Goal: Find specific page/section: Find specific page/section

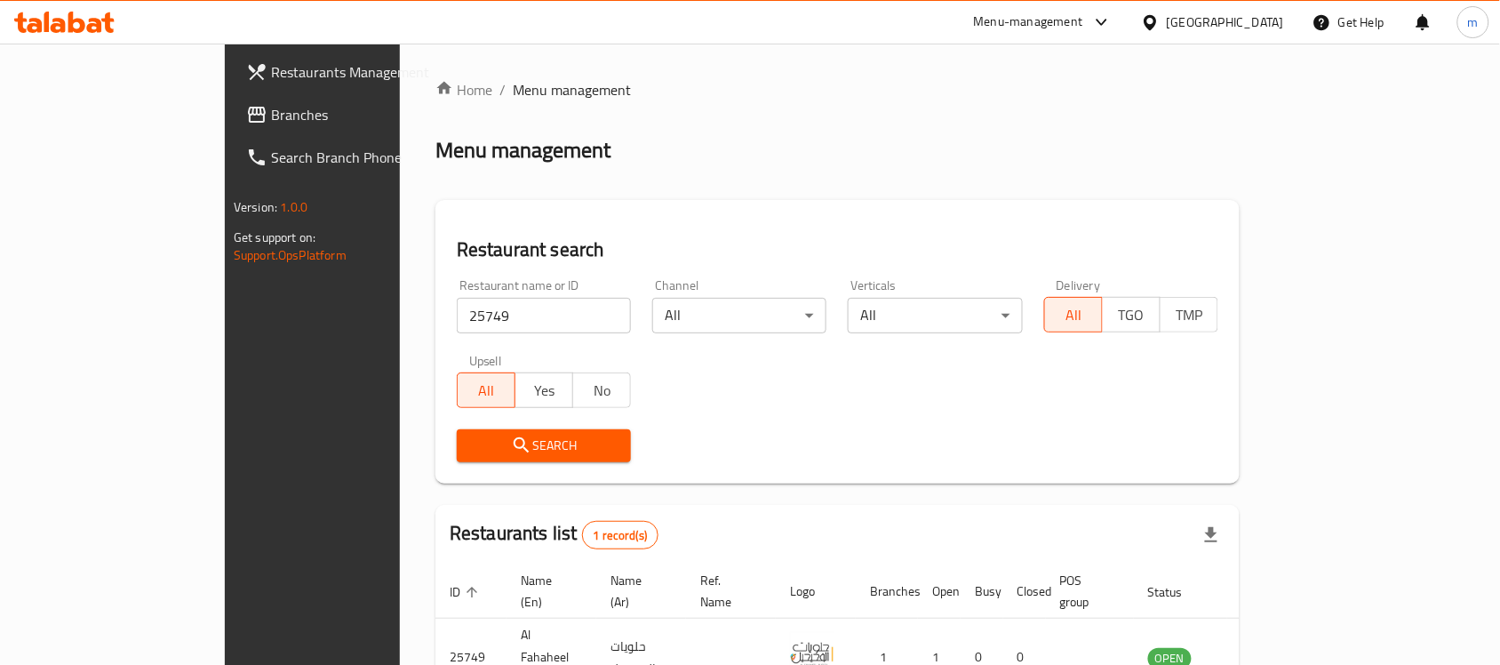
click at [271, 117] on span "Branches" at bounding box center [366, 114] width 190 height 21
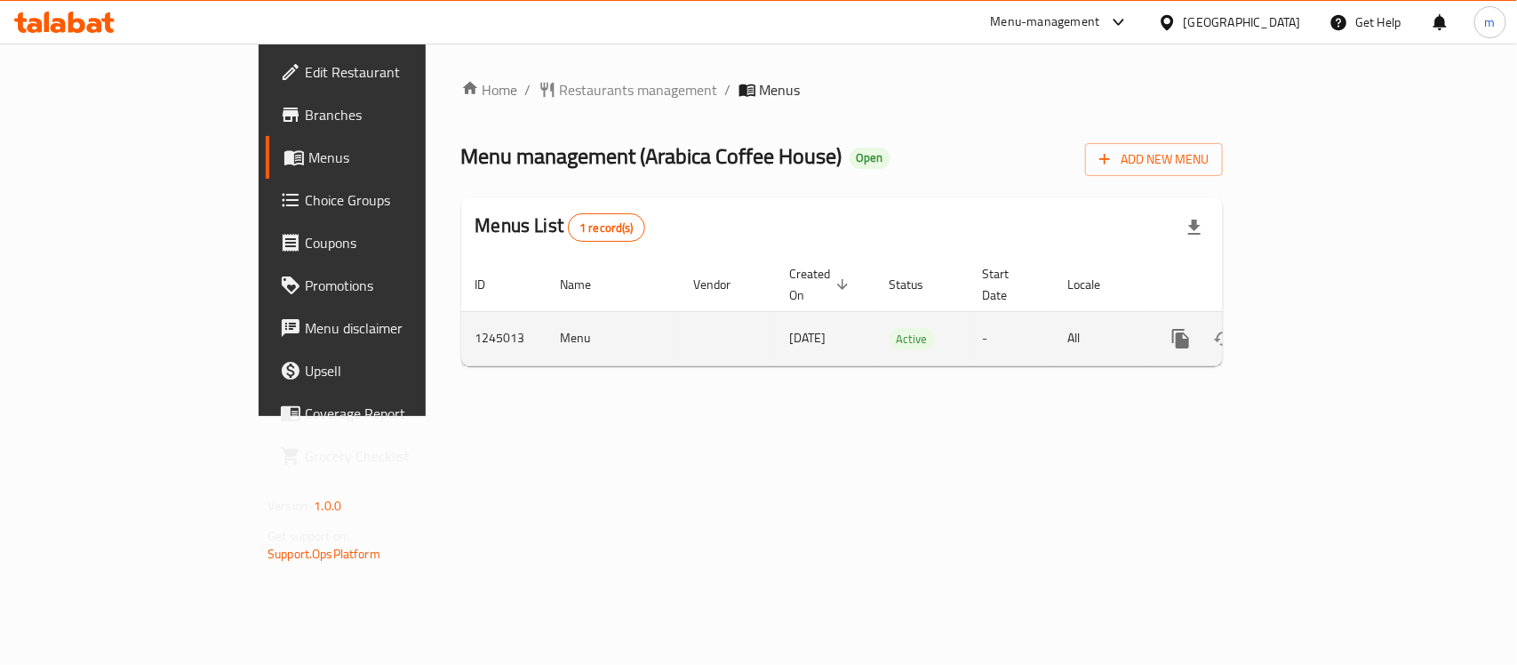
click at [547, 326] on td "Menu" at bounding box center [613, 338] width 133 height 54
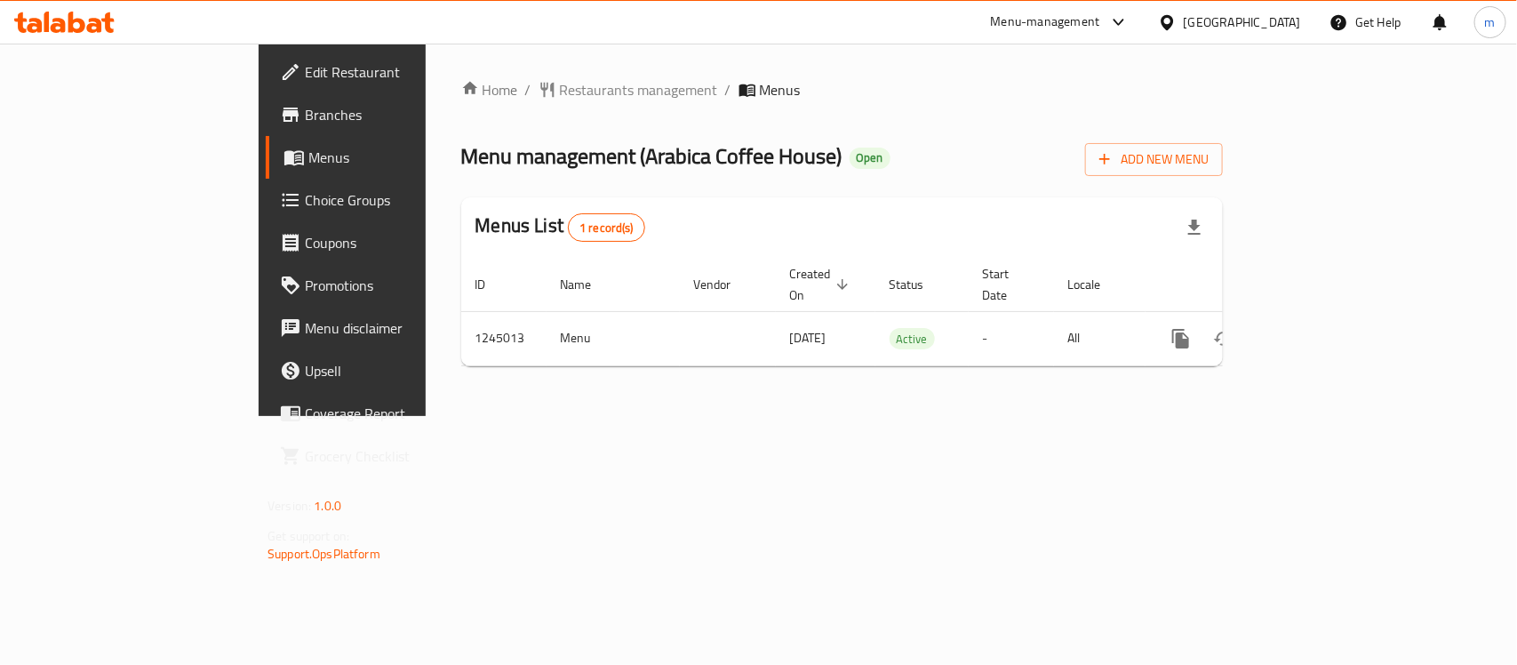
click at [767, 191] on div "Home / Restaurants management / Menus Menu management ( Arabica Coffee House ) …" at bounding box center [842, 229] width 762 height 301
click at [560, 93] on span "Restaurants management" at bounding box center [639, 89] width 158 height 21
click at [864, 120] on div "Home / Restaurants management / Menus Menu management ( Arabica Coffee House ) …" at bounding box center [842, 230] width 762 height 303
click at [560, 91] on span "Restaurants management" at bounding box center [639, 90] width 158 height 21
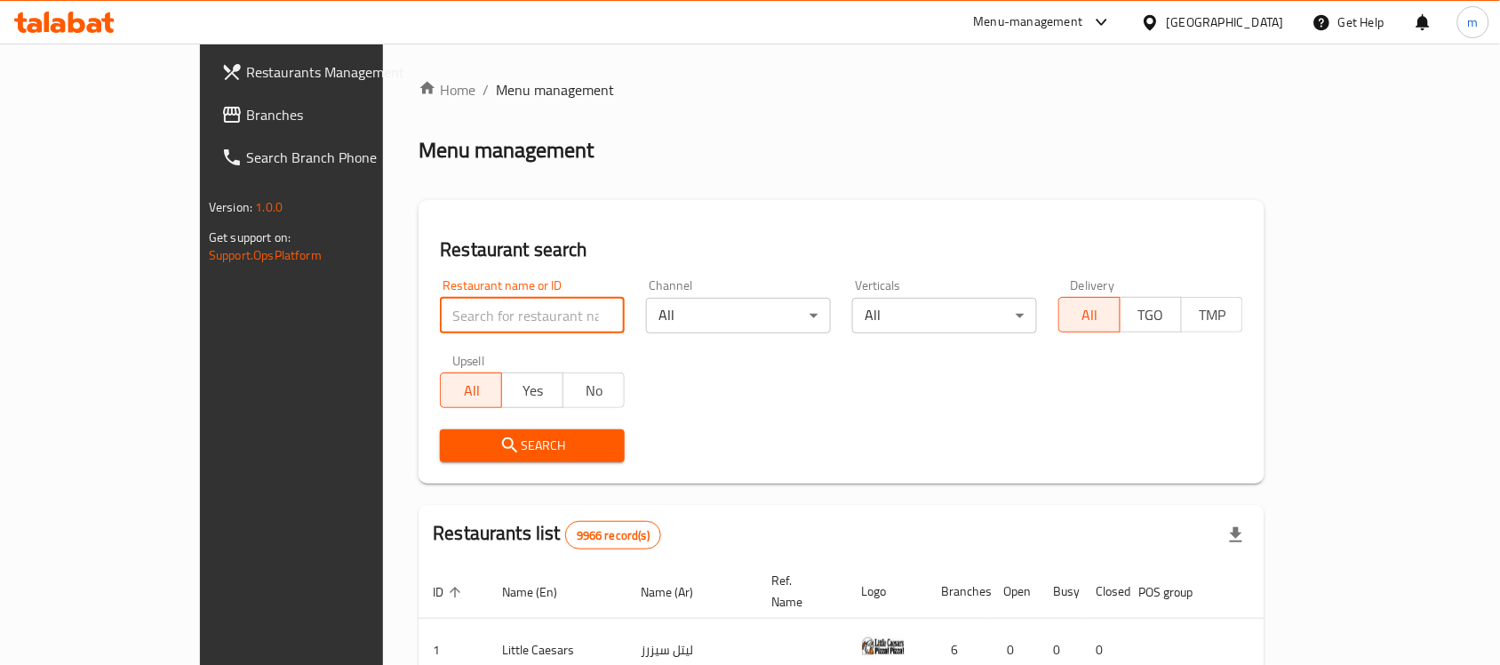
click at [440, 299] on input "search" at bounding box center [532, 316] width 185 height 36
paste input "682322"
type input "682322"
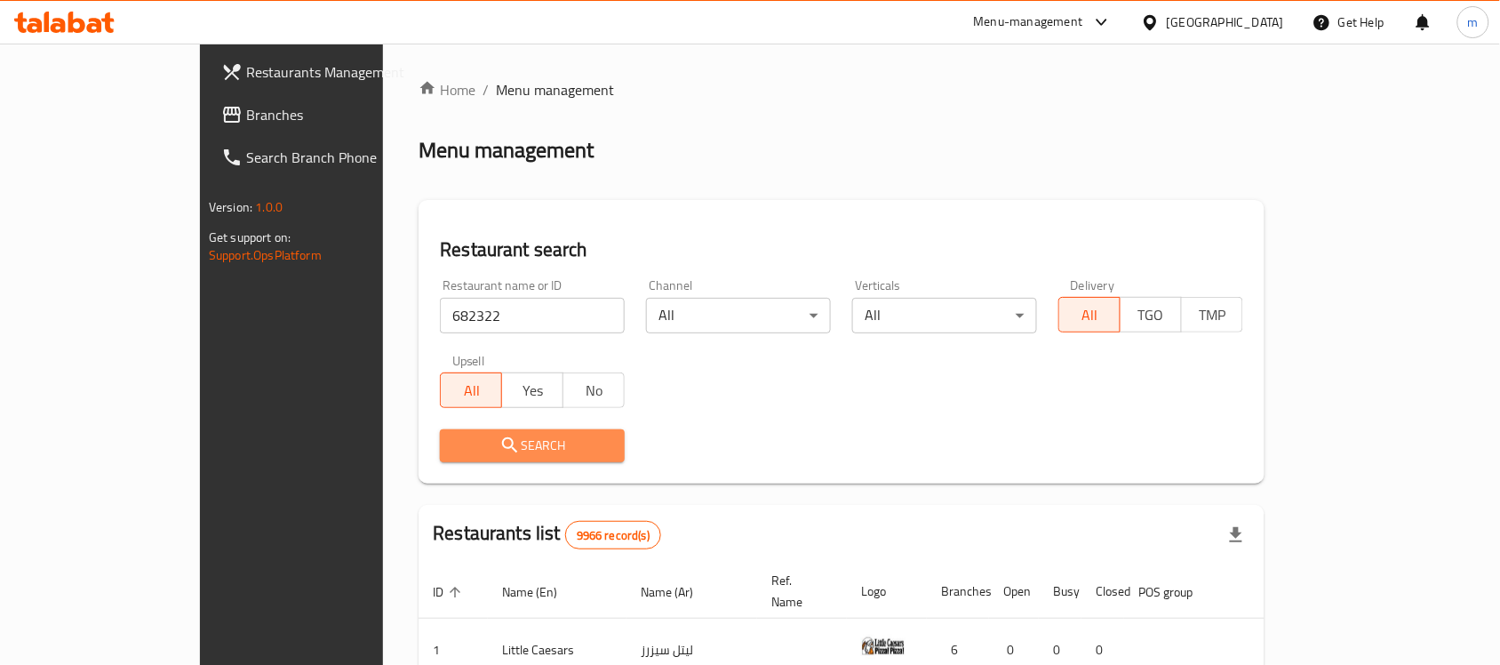
click at [454, 450] on span "Search" at bounding box center [532, 446] width 156 height 22
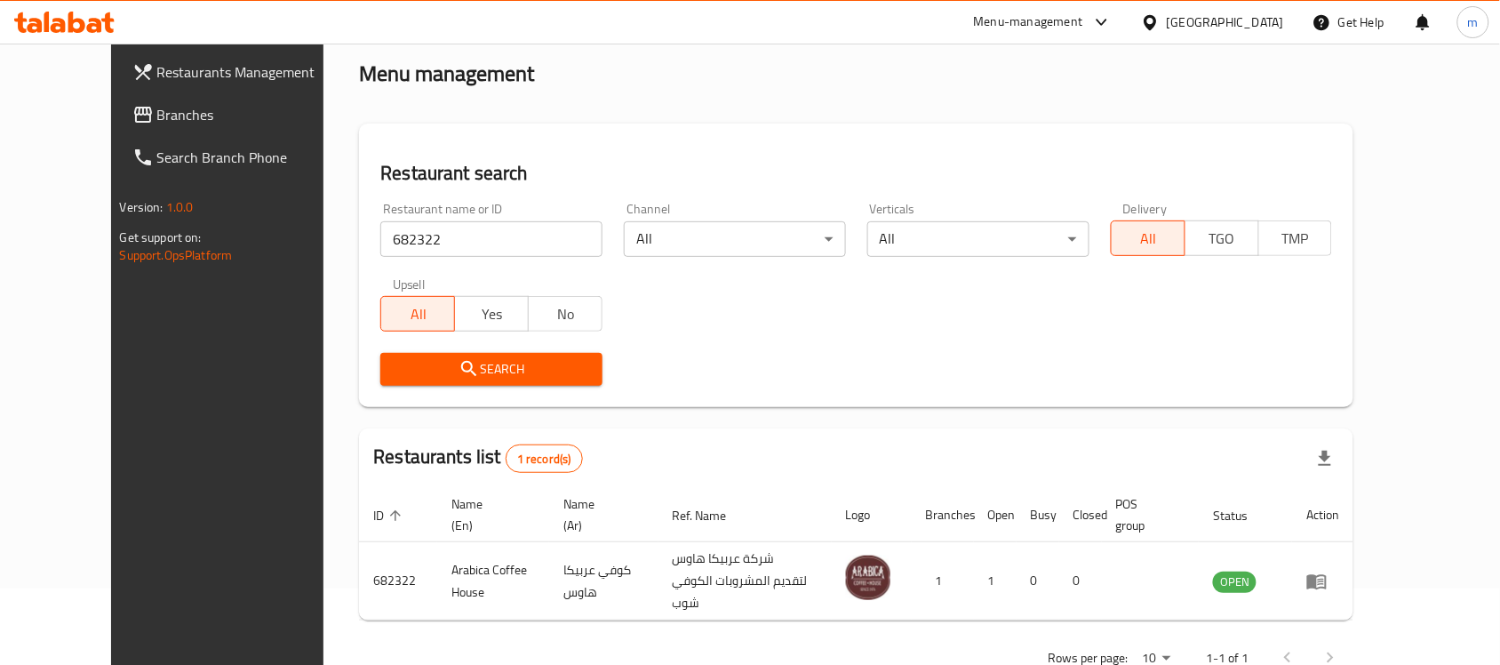
scroll to position [113, 0]
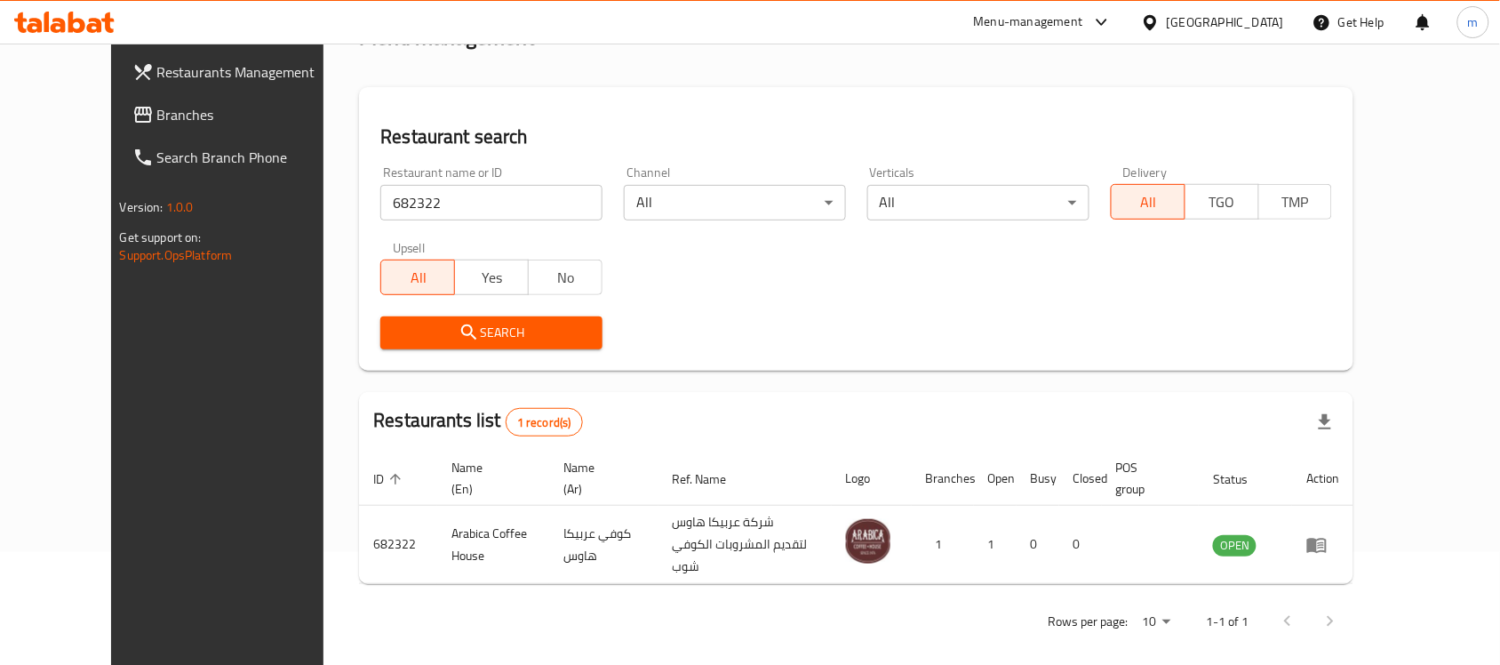
click at [163, 108] on span "Branches" at bounding box center [252, 114] width 190 height 21
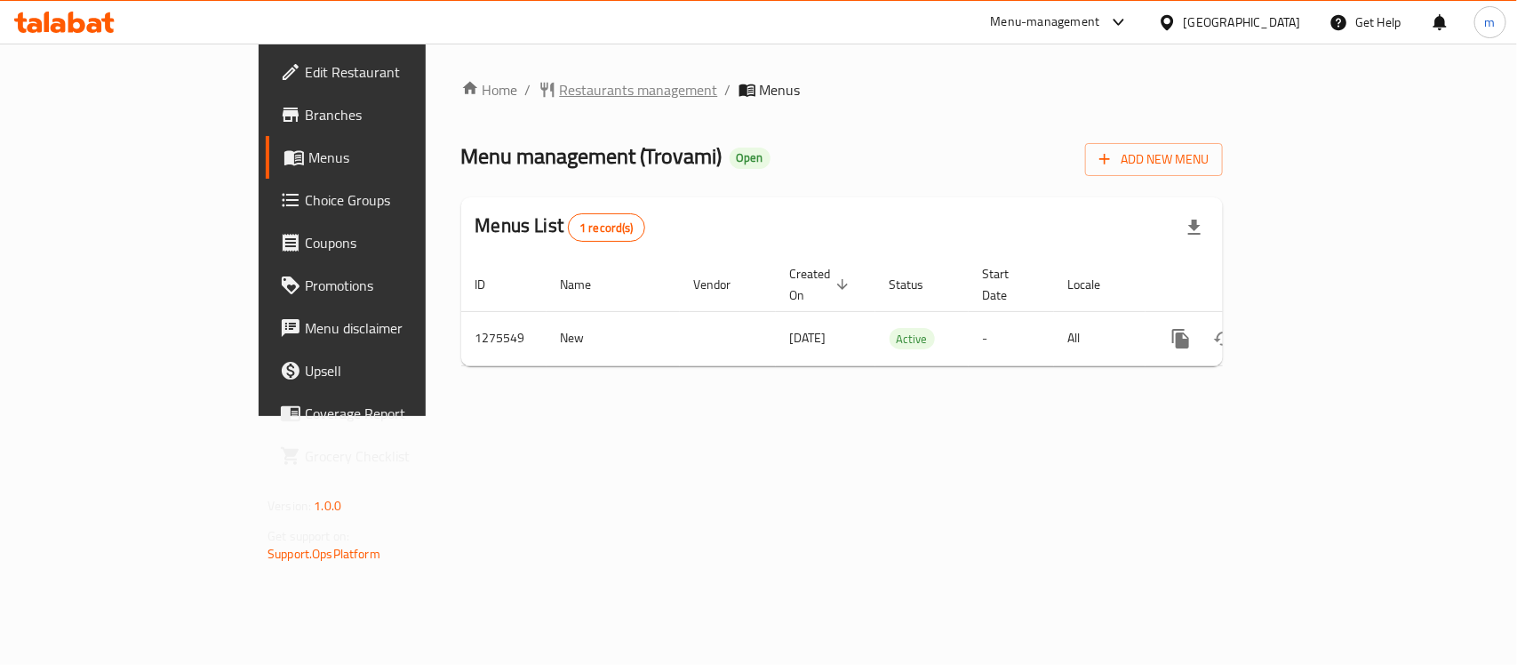
click at [560, 82] on span "Restaurants management" at bounding box center [639, 89] width 158 height 21
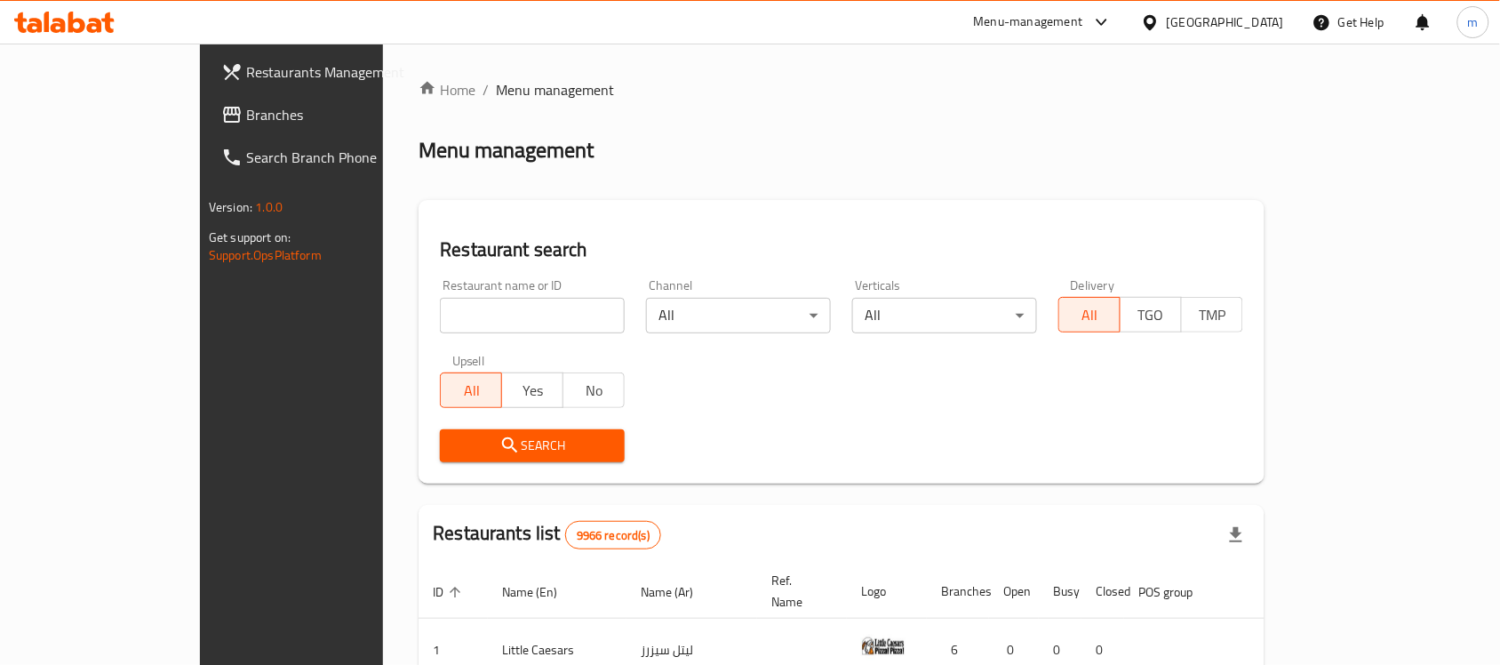
click at [440, 312] on input "search" at bounding box center [532, 316] width 185 height 36
paste input "691618"
type input "691618"
click at [502, 438] on icon "submit" at bounding box center [509, 444] width 15 height 15
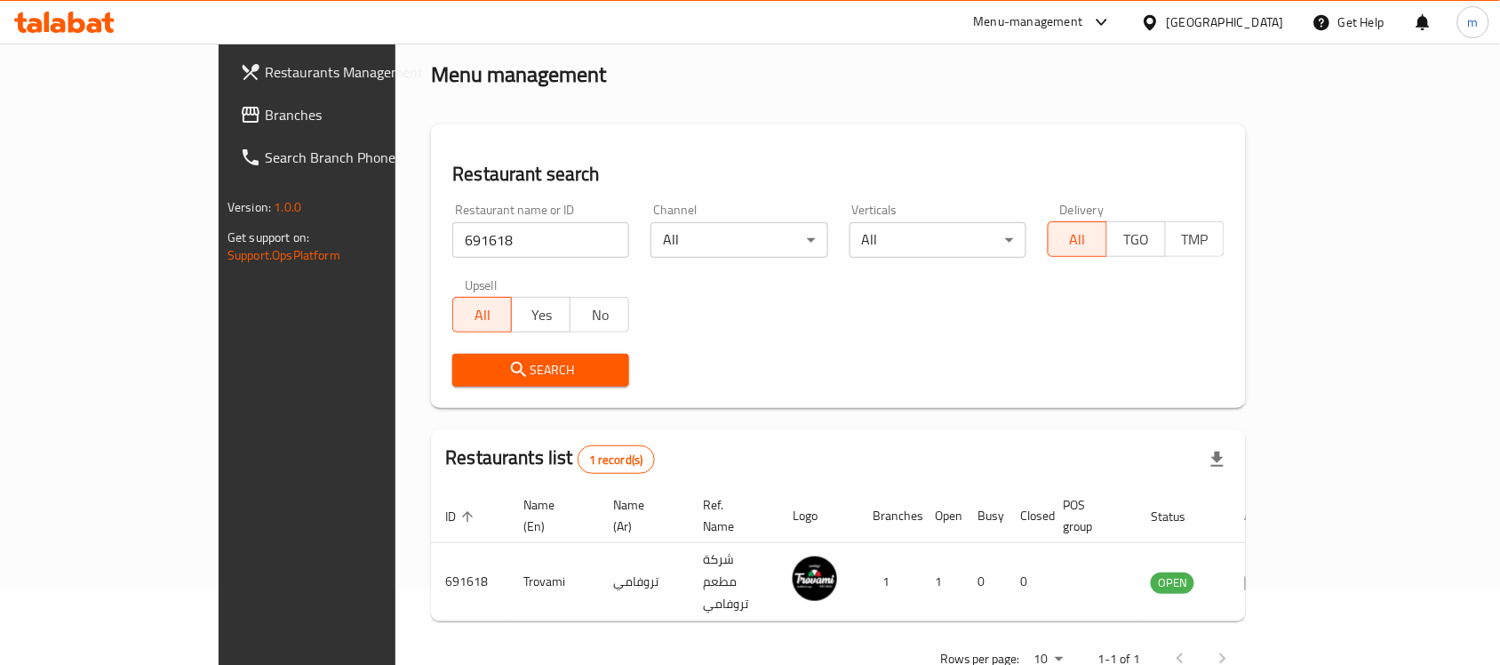
scroll to position [93, 0]
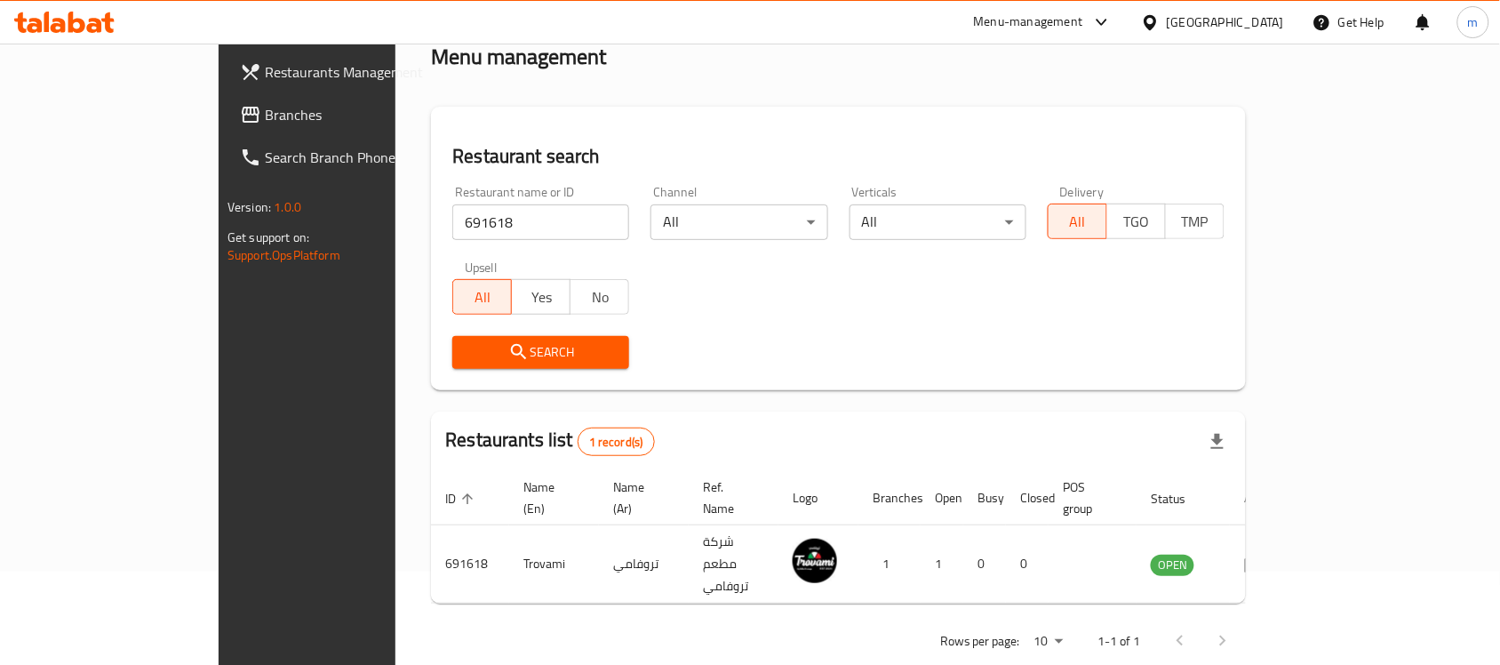
click at [226, 100] on link "Branches" at bounding box center [348, 114] width 244 height 43
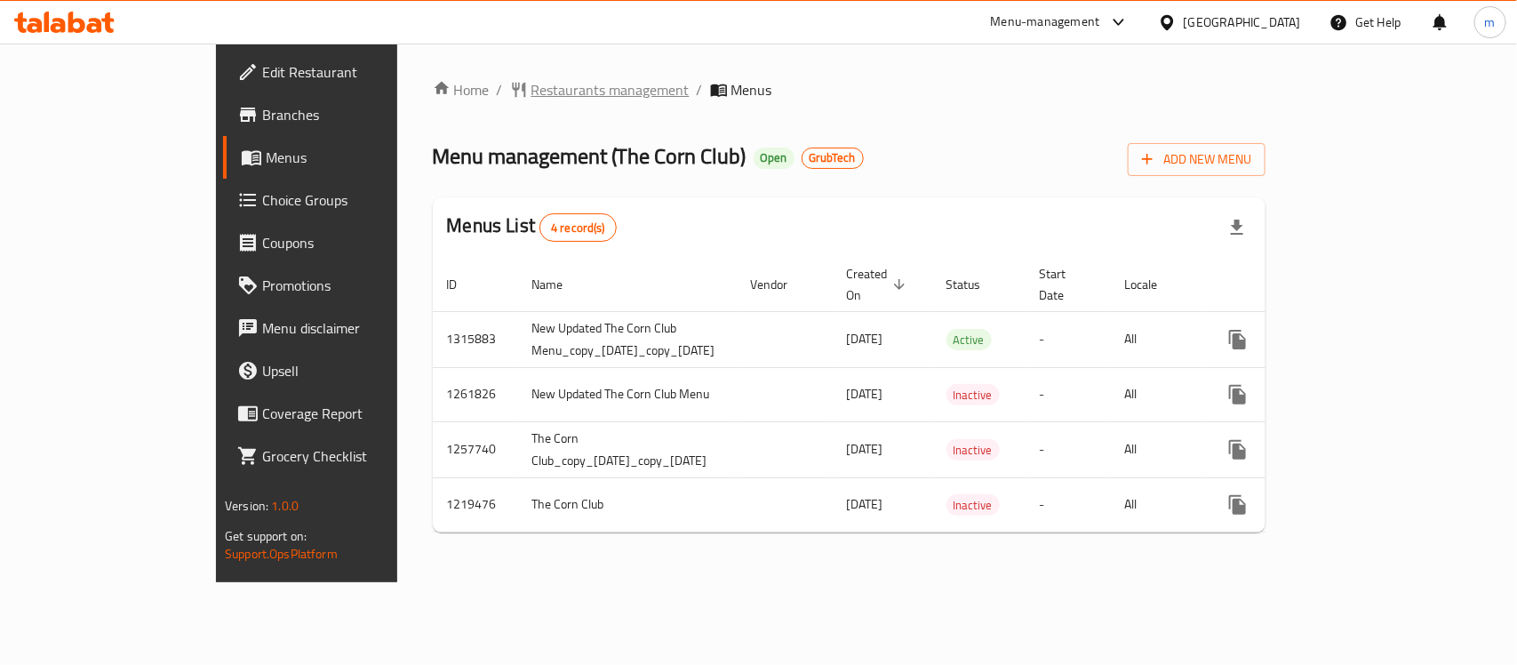
click at [532, 81] on span "Restaurants management" at bounding box center [611, 89] width 158 height 21
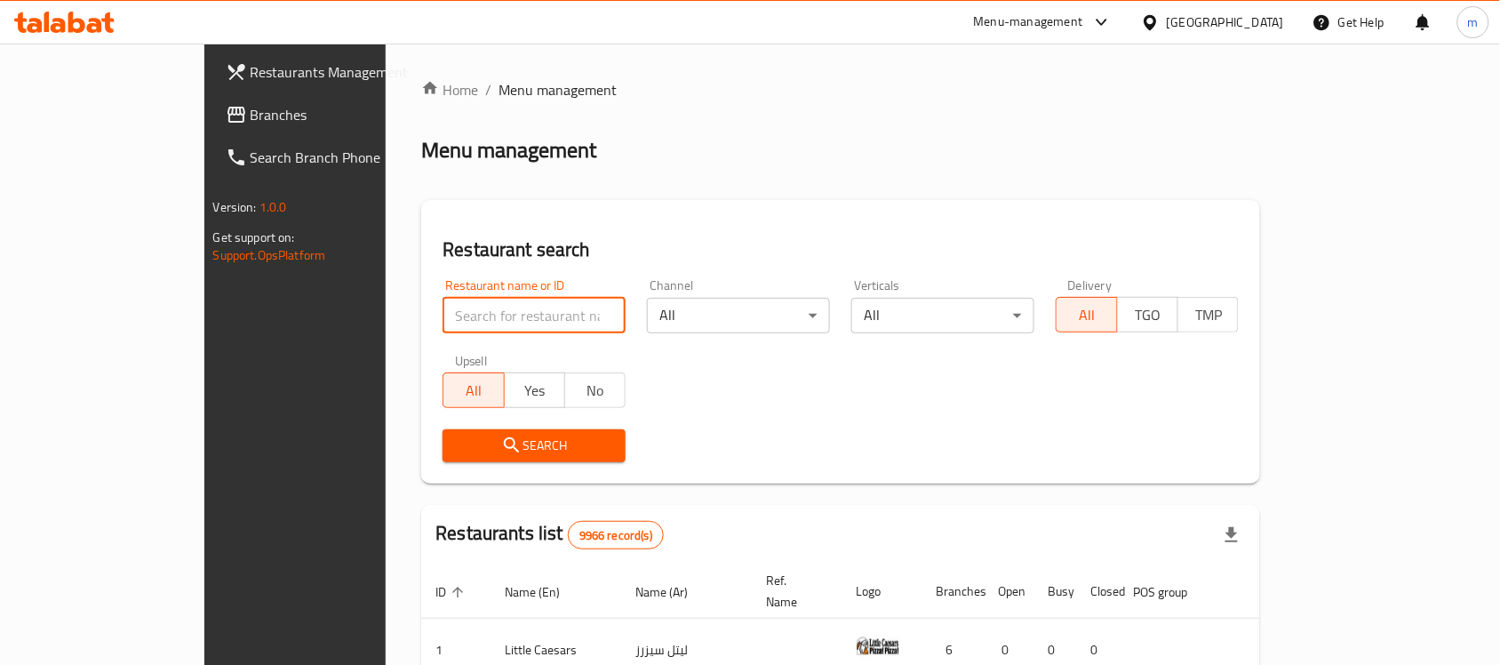
click at [443, 316] on input "search" at bounding box center [534, 316] width 183 height 36
paste input "672992"
type input "672992"
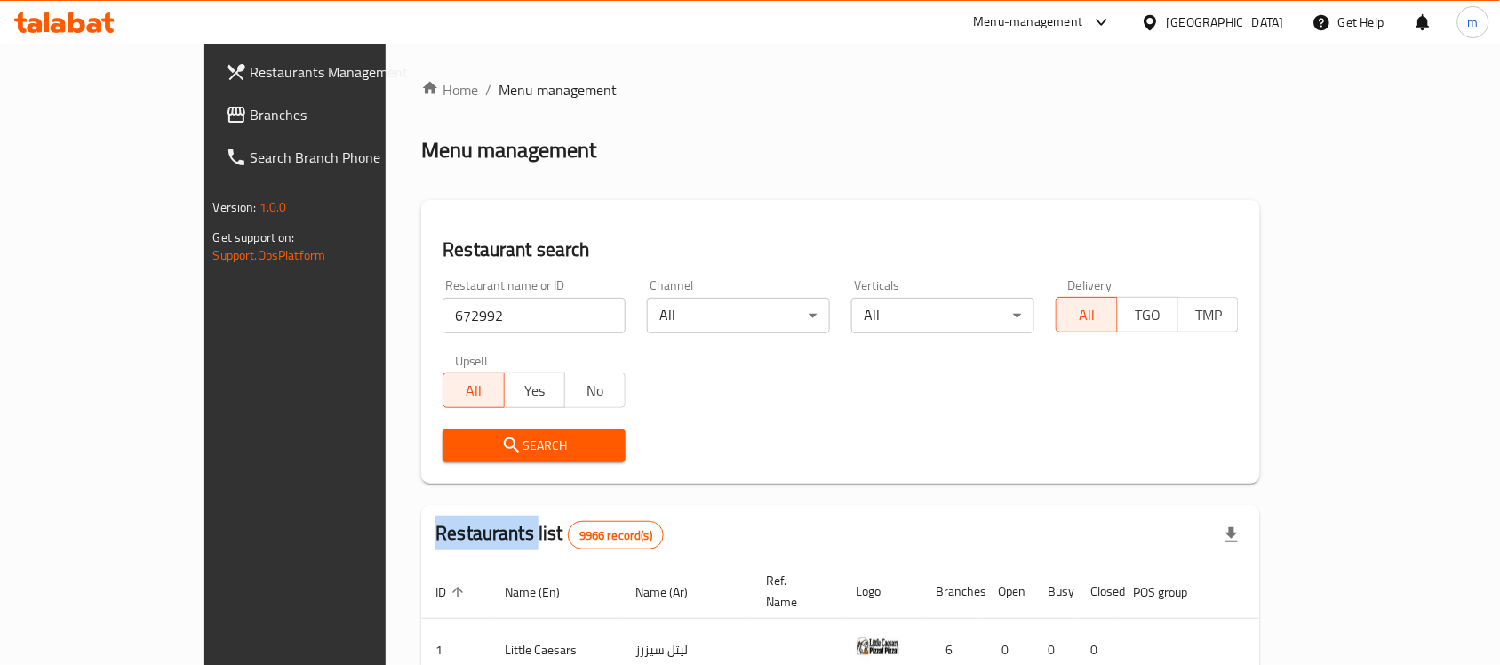
click at [432, 425] on div "Search" at bounding box center [534, 446] width 204 height 54
click at [457, 438] on span "Search" at bounding box center [534, 446] width 155 height 22
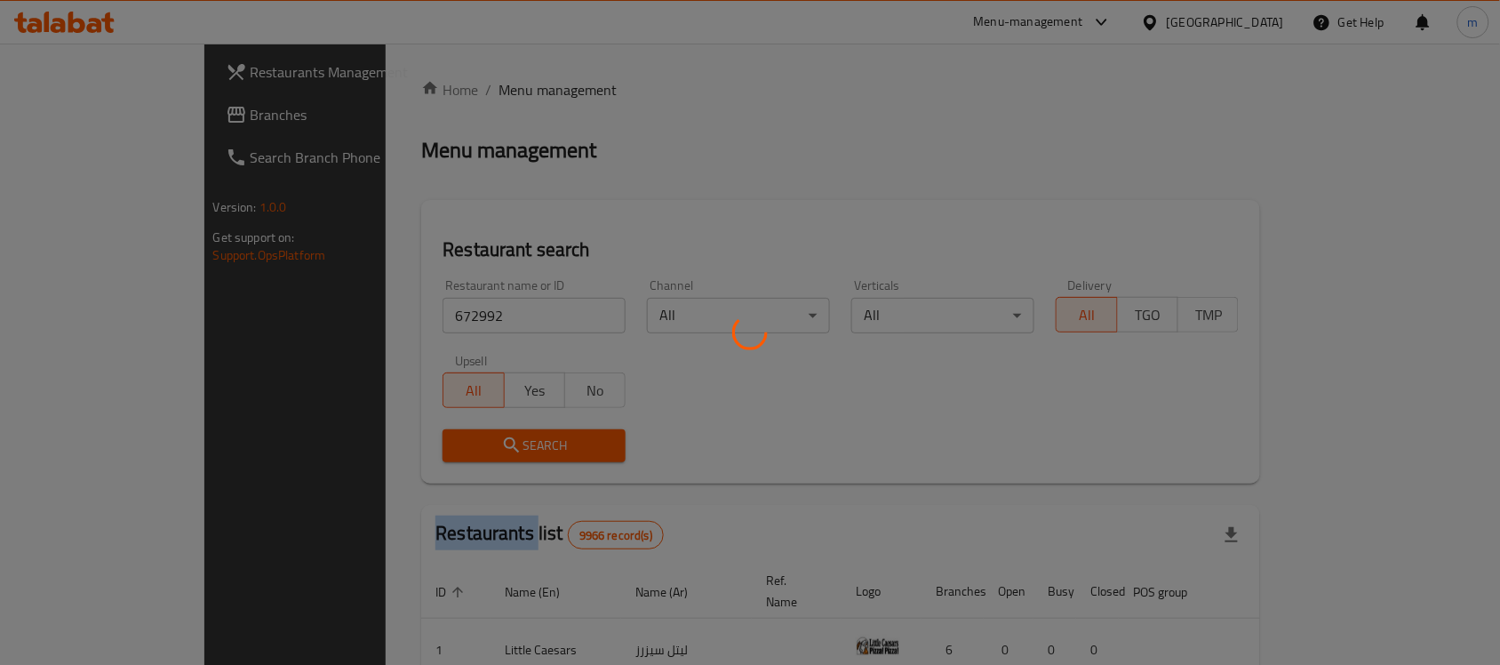
click at [364, 438] on div at bounding box center [750, 332] width 1500 height 665
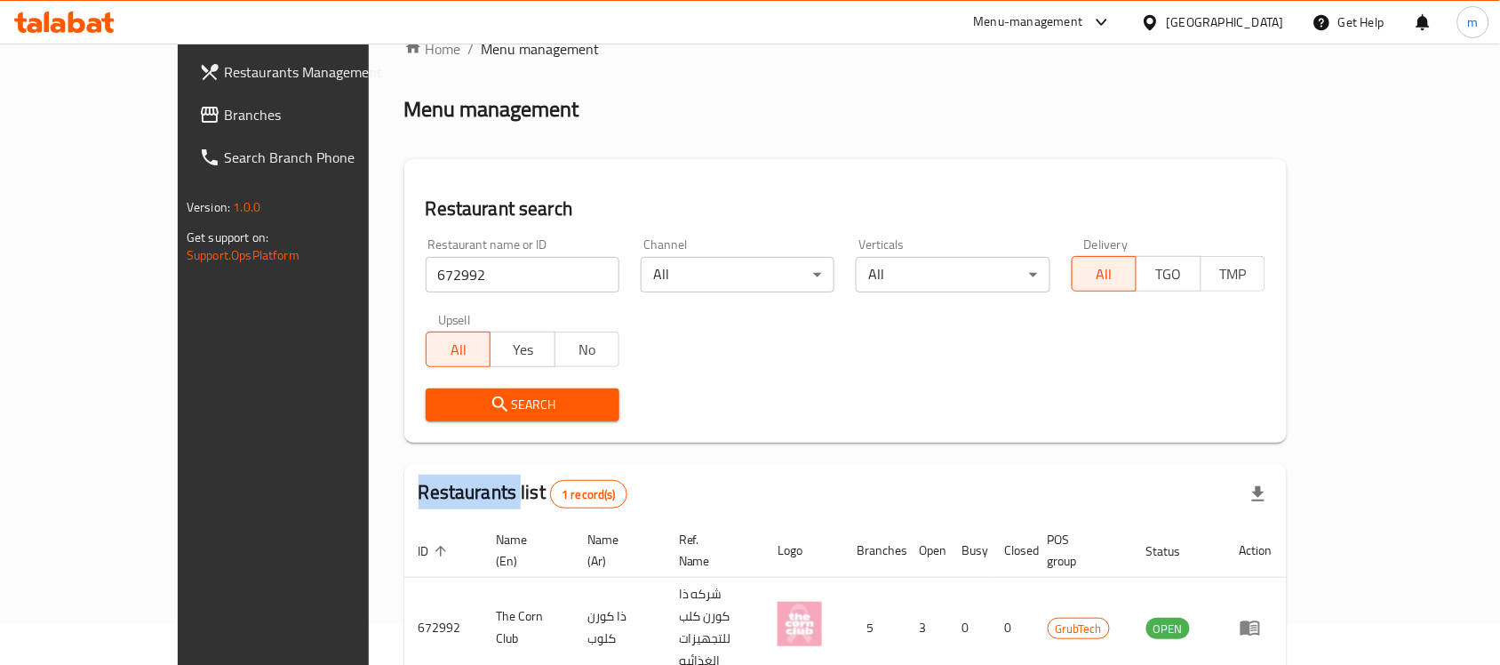
scroll to position [93, 0]
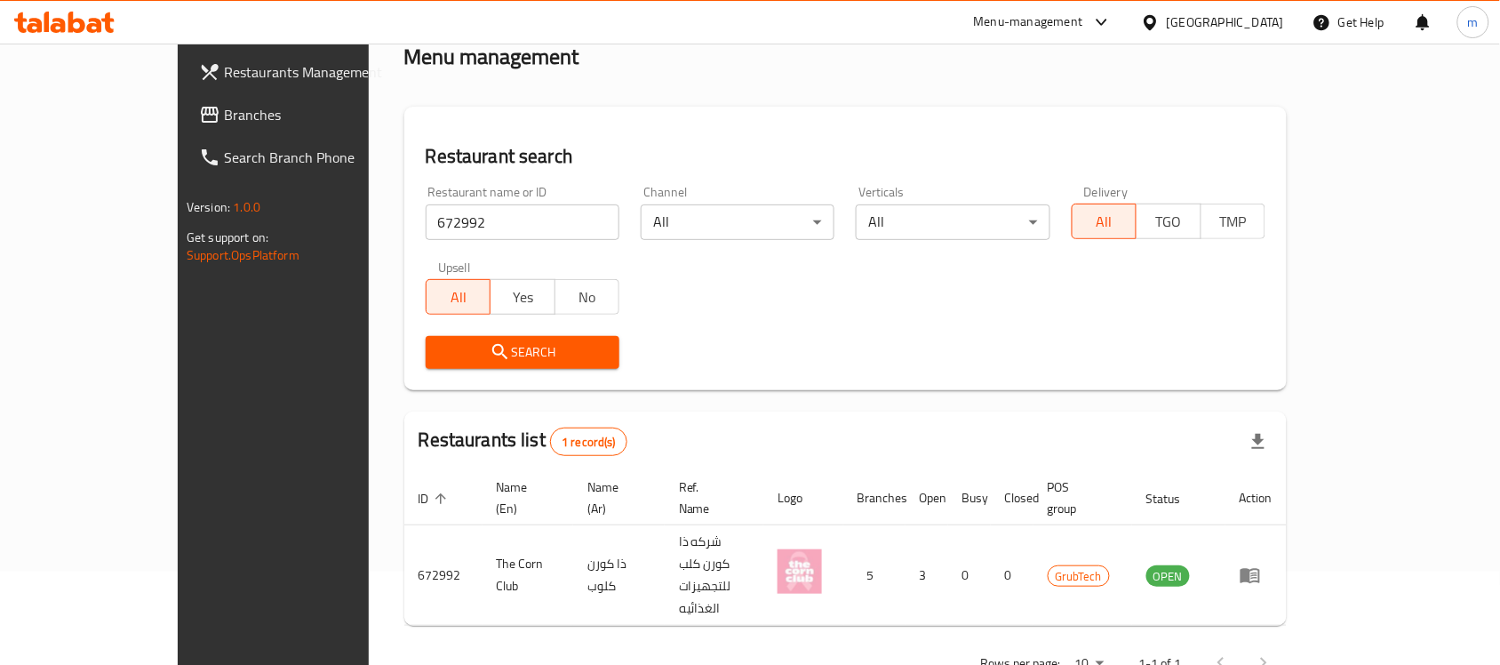
click at [704, 348] on div "Search" at bounding box center [845, 352] width 861 height 54
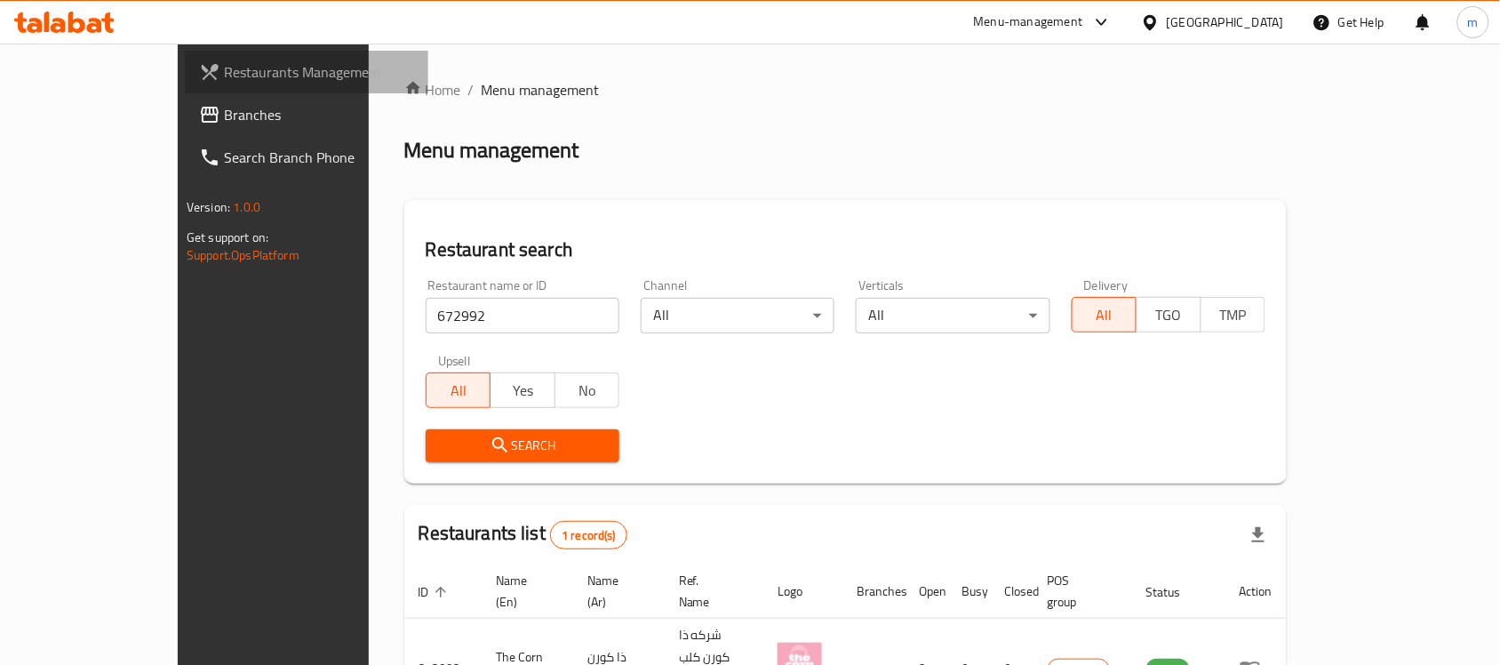
click at [224, 69] on span "Restaurants Management" at bounding box center [319, 71] width 190 height 21
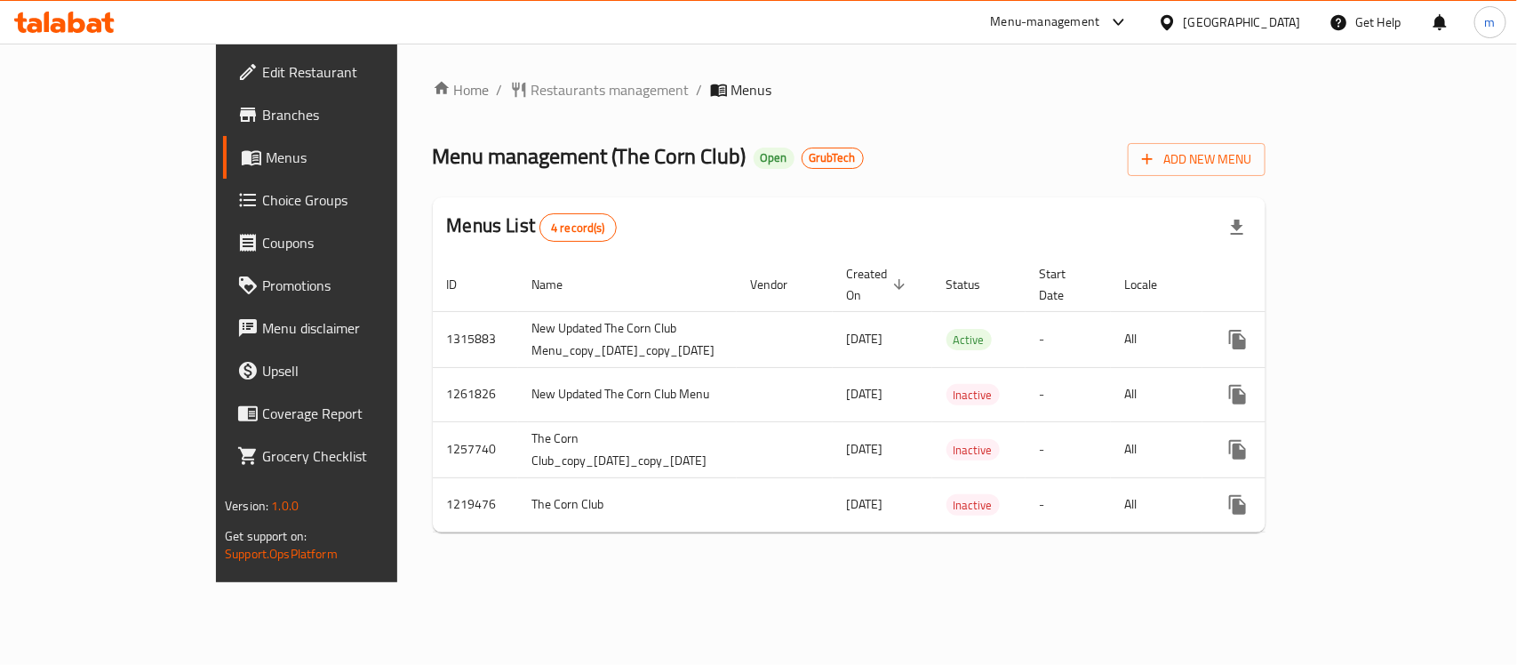
click at [933, 98] on ol "Home / Restaurants management / Menus" at bounding box center [849, 89] width 833 height 21
click at [532, 86] on span "Restaurants management" at bounding box center [611, 89] width 158 height 21
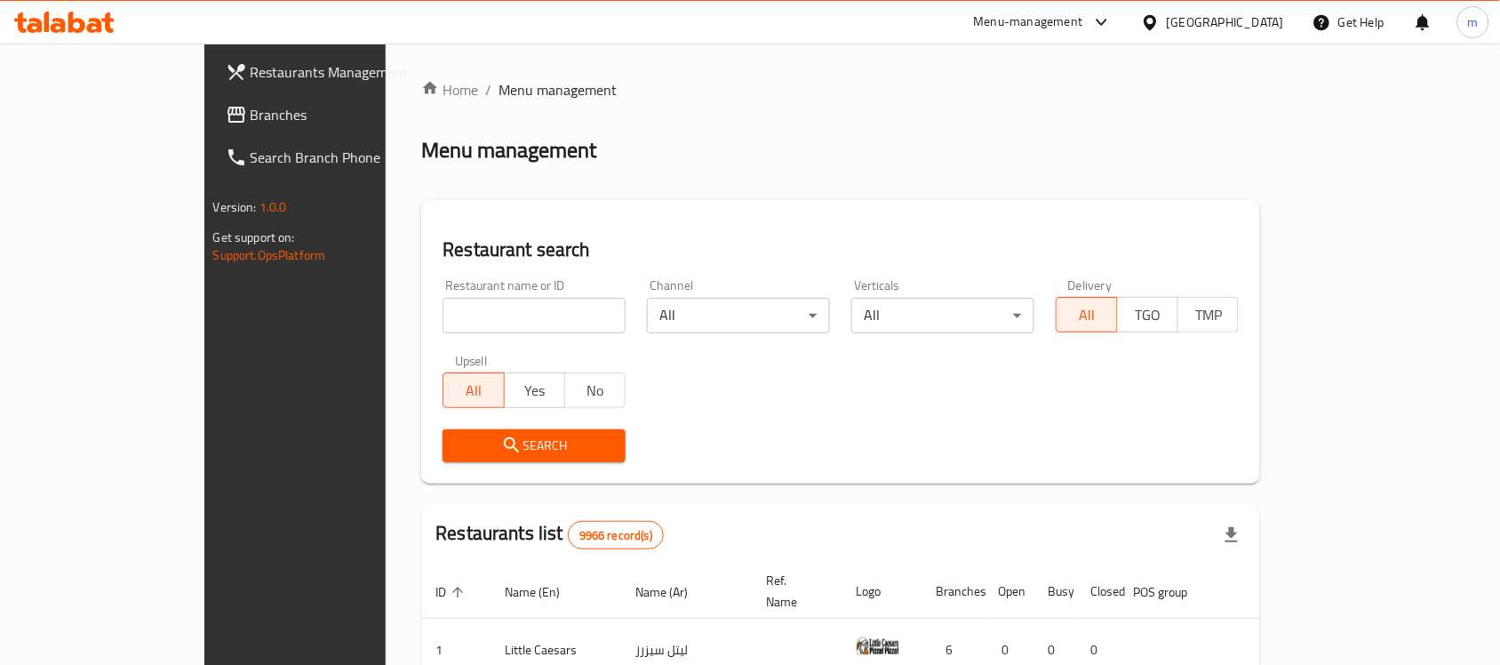
click at [443, 320] on input "search" at bounding box center [534, 316] width 183 height 36
paste input "672992"
type input "672992"
click button "Search" at bounding box center [534, 445] width 183 height 33
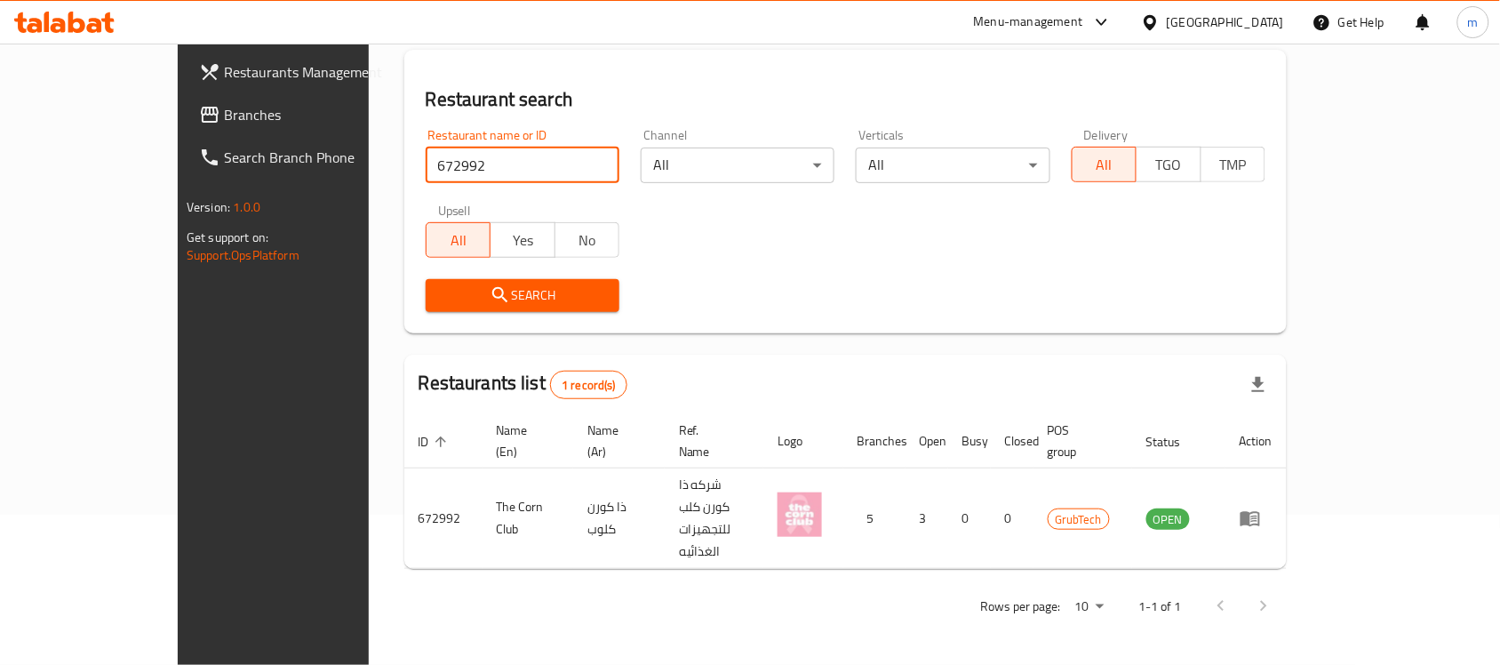
scroll to position [93, 0]
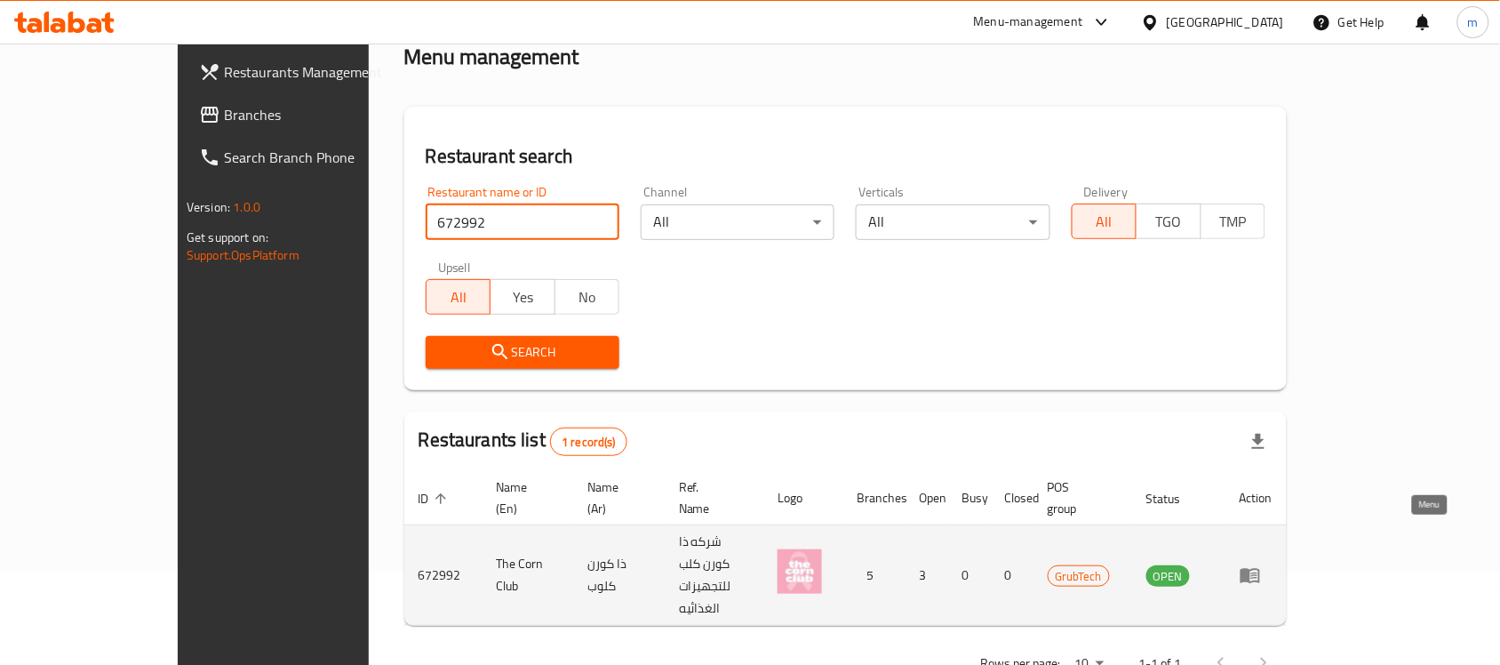
click at [1260, 569] on icon "enhanced table" at bounding box center [1251, 576] width 20 height 15
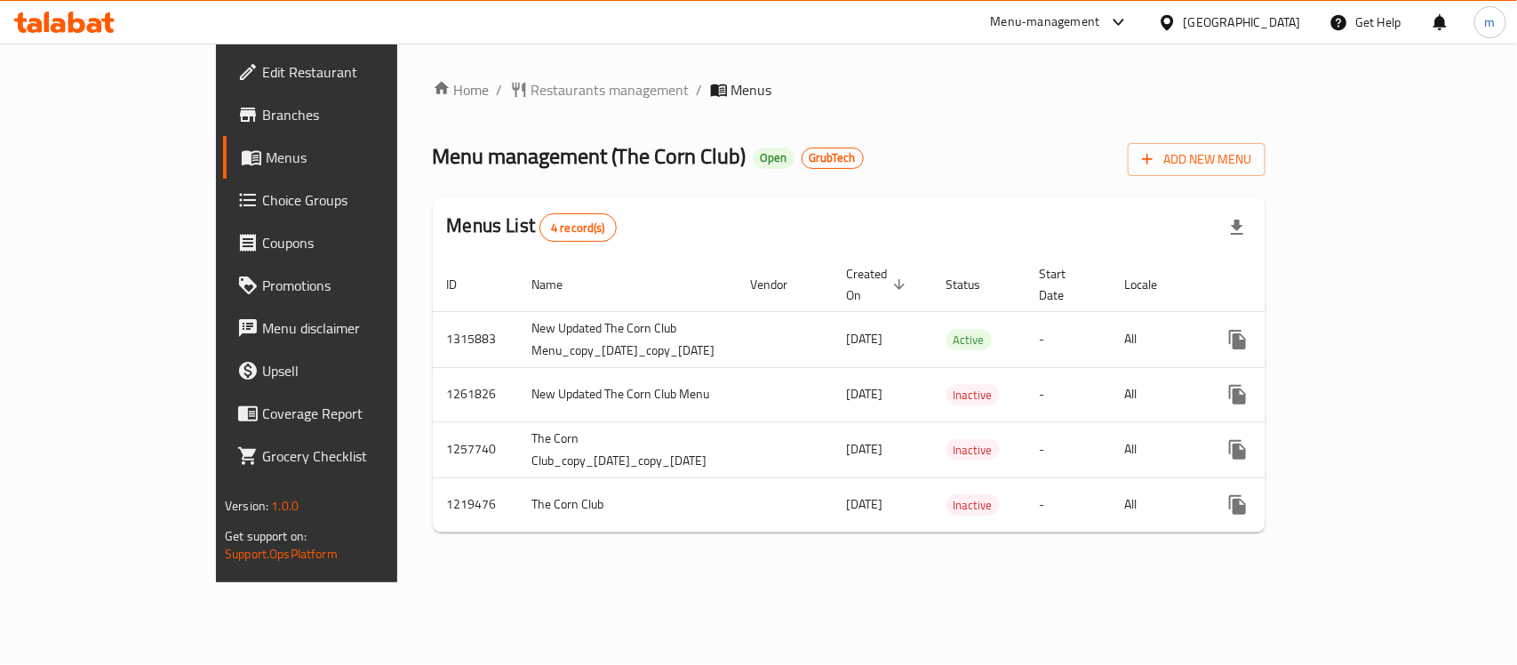
click at [543, 64] on div "Home / Restaurants management / Menus Menu management ( The Corn Club ) Open Gr…" at bounding box center [849, 313] width 904 height 539
click at [262, 117] on span "Branches" at bounding box center [358, 114] width 193 height 21
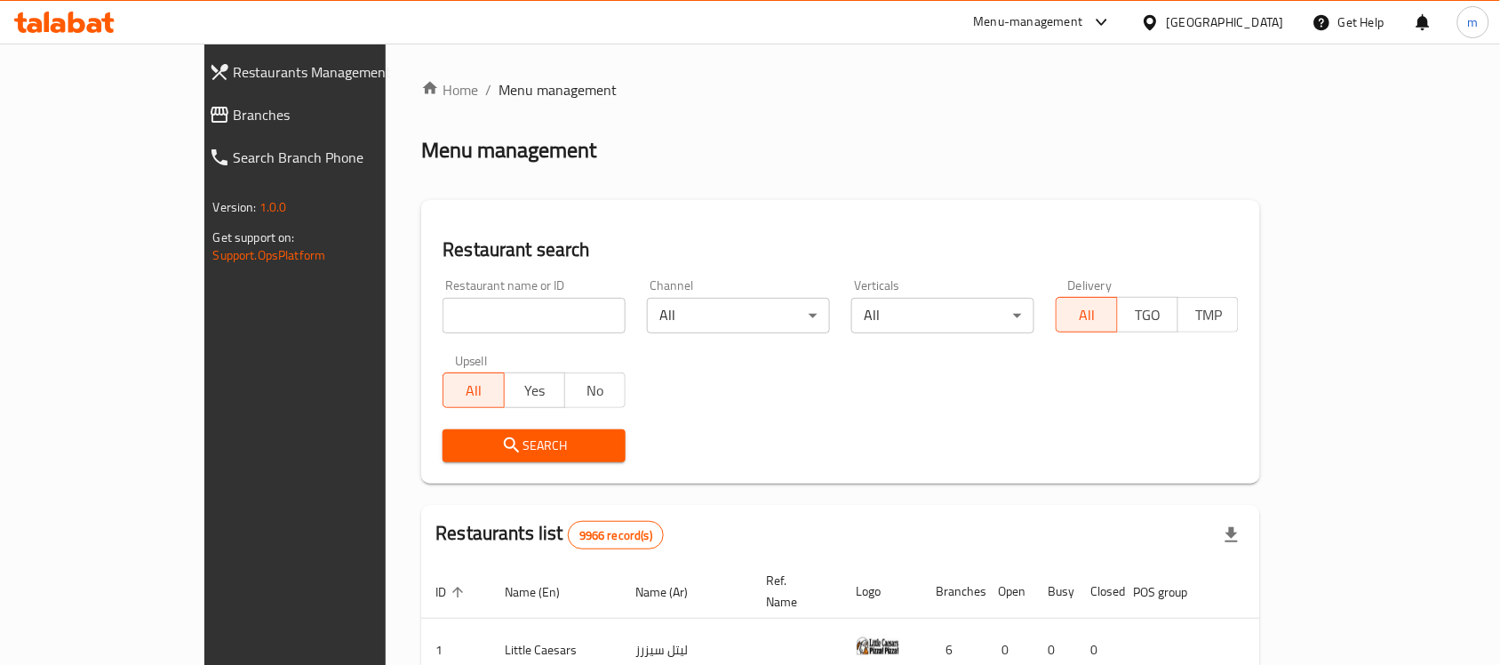
click at [234, 122] on span "Branches" at bounding box center [337, 114] width 207 height 21
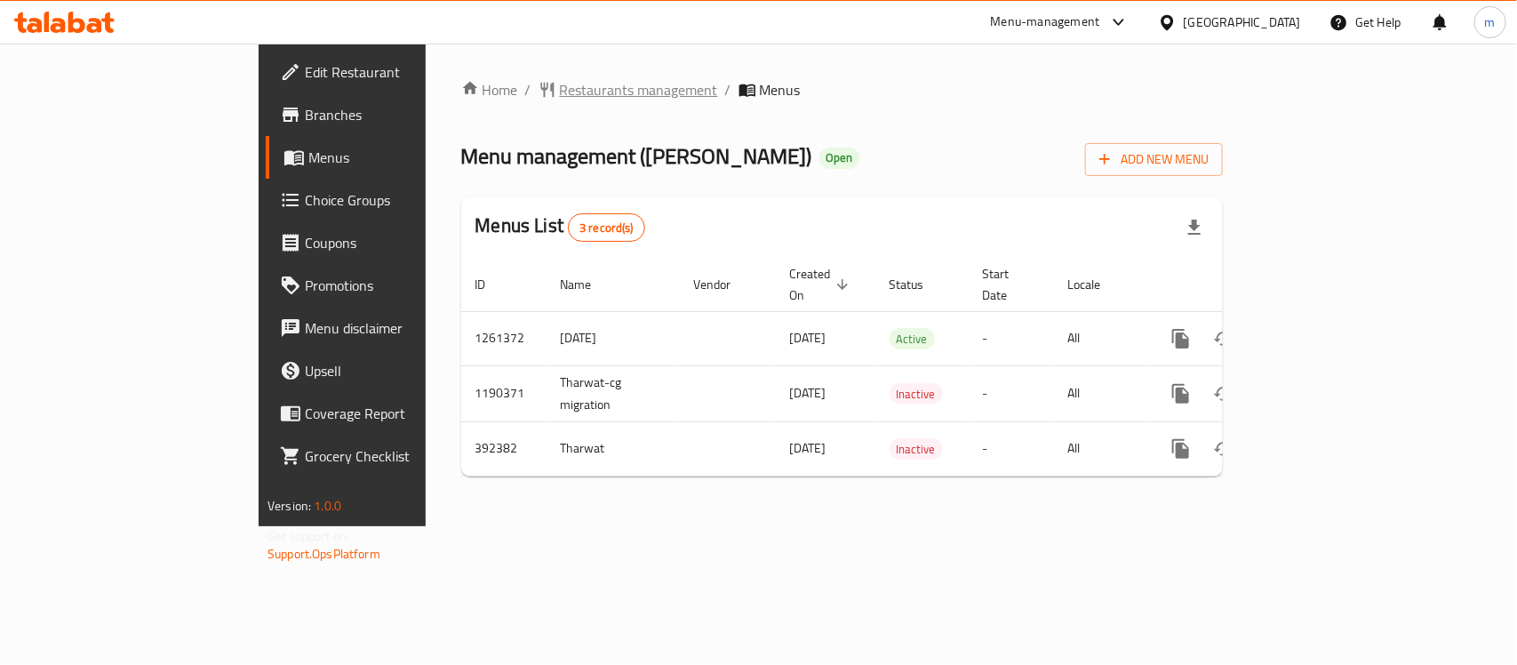
click at [560, 81] on span "Restaurants management" at bounding box center [639, 89] width 158 height 21
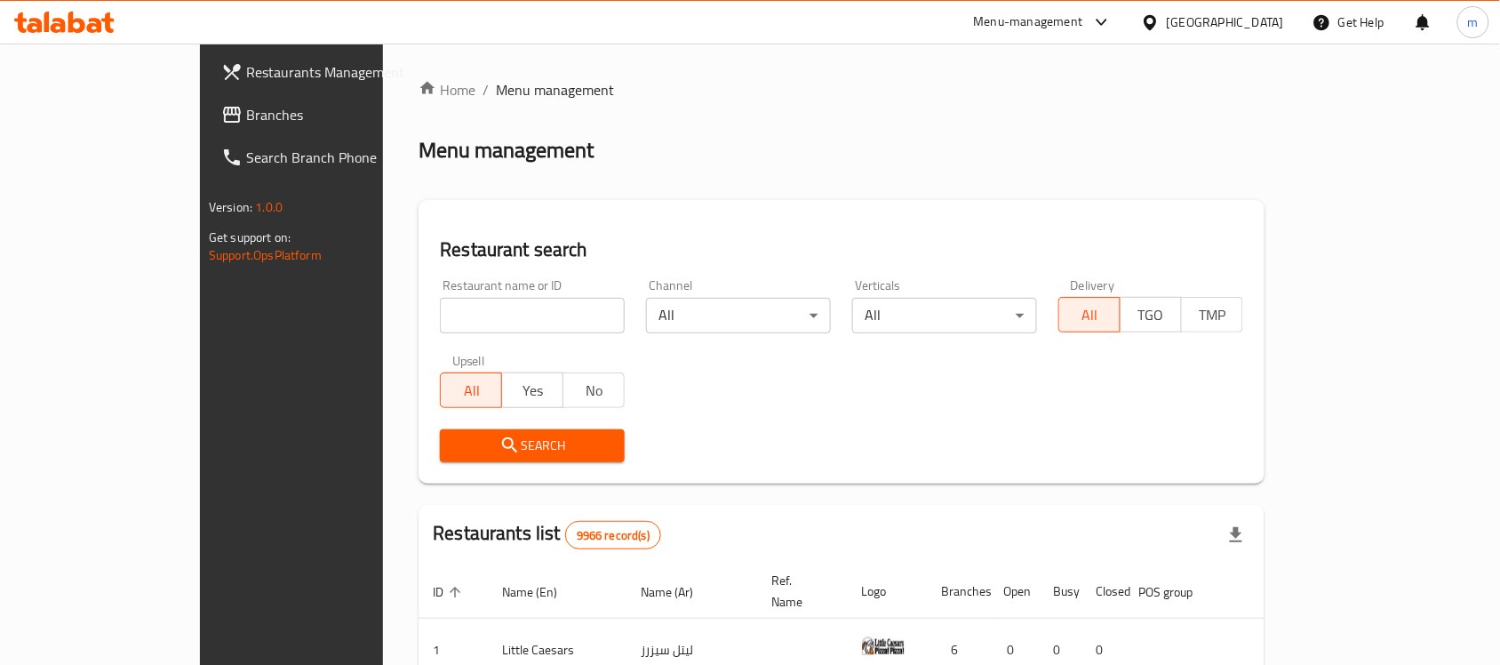
click at [440, 308] on input "search" at bounding box center [532, 316] width 185 height 36
paste input "631737"
type input "631737"
click at [454, 441] on span "Search" at bounding box center [532, 446] width 156 height 22
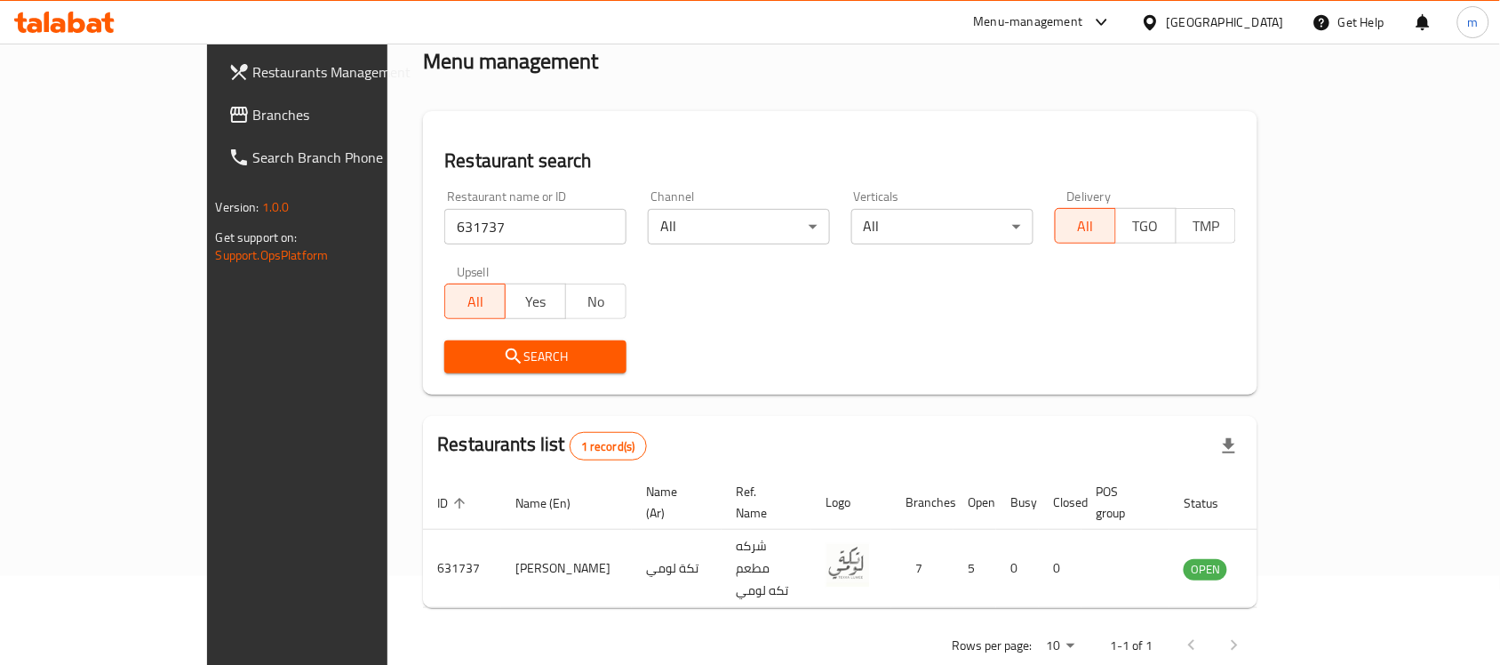
scroll to position [93, 0]
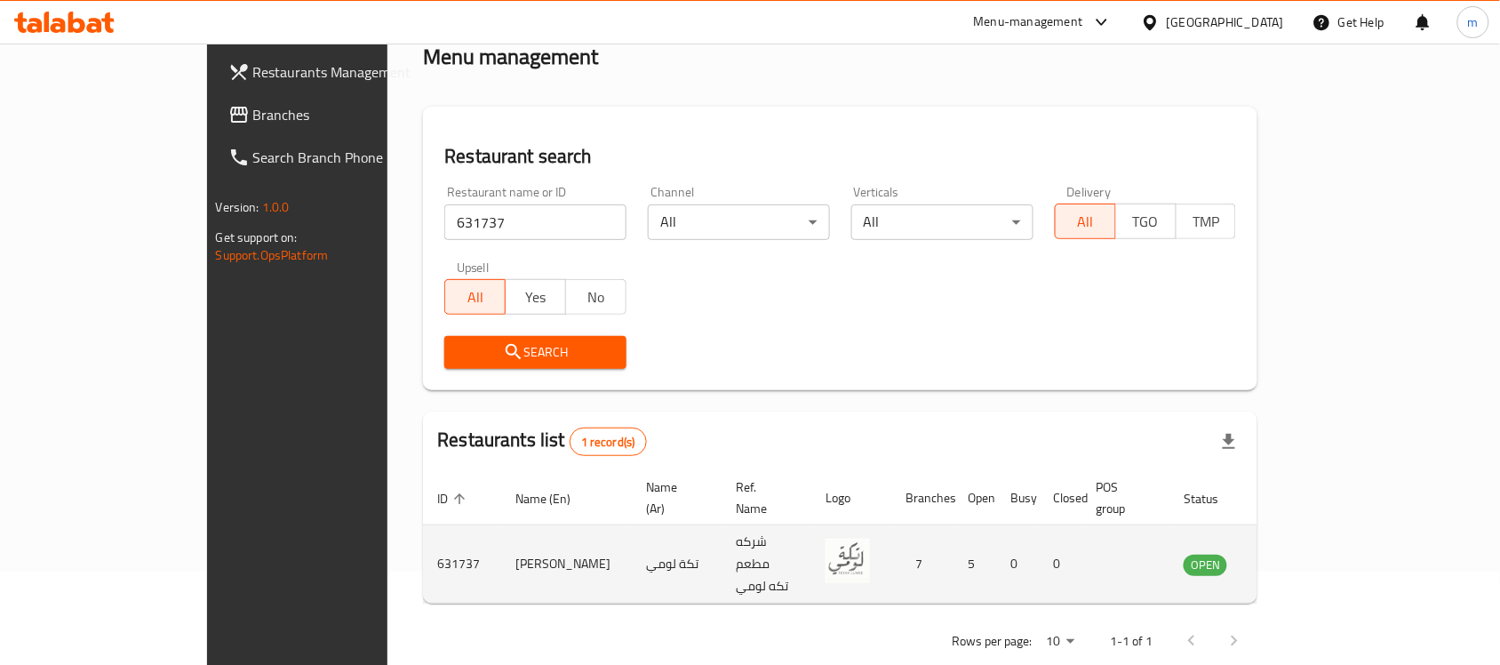
click at [1170, 526] on td "enhanced table" at bounding box center [1126, 564] width 88 height 78
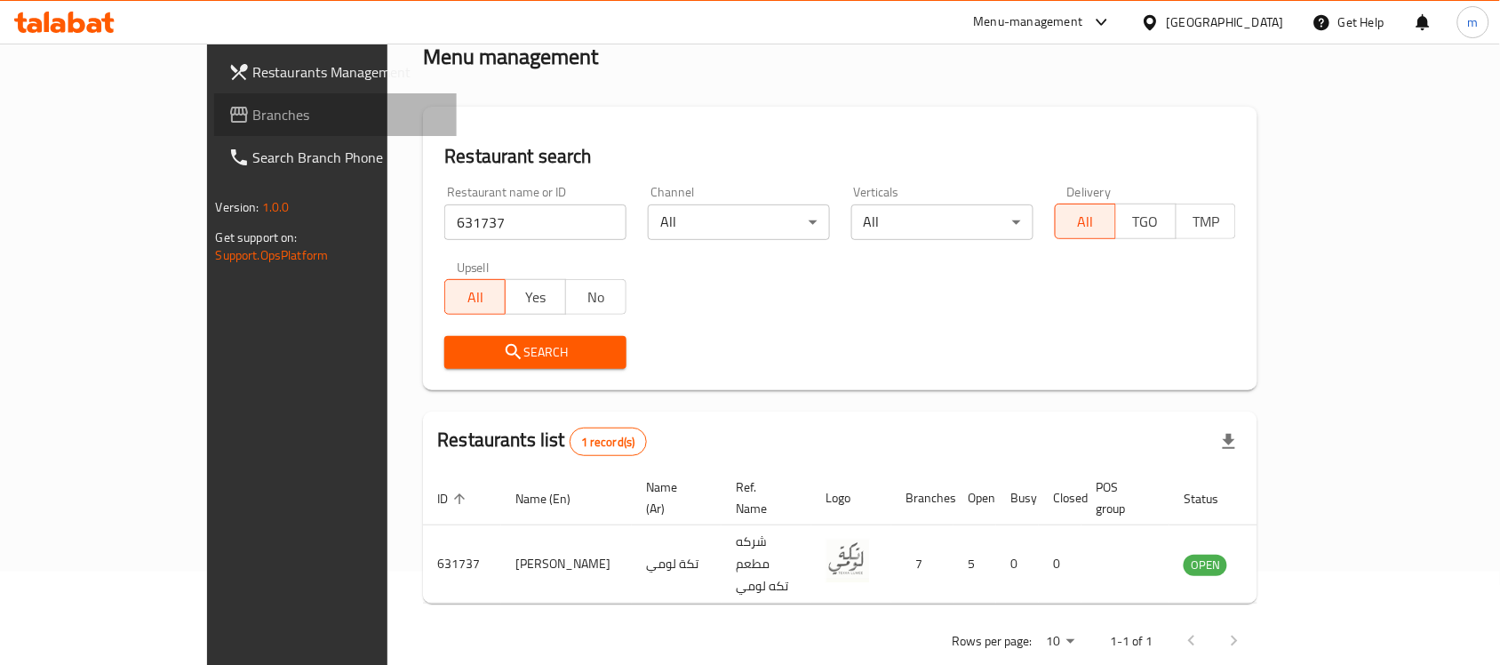
click at [253, 104] on span "Branches" at bounding box center [348, 114] width 190 height 21
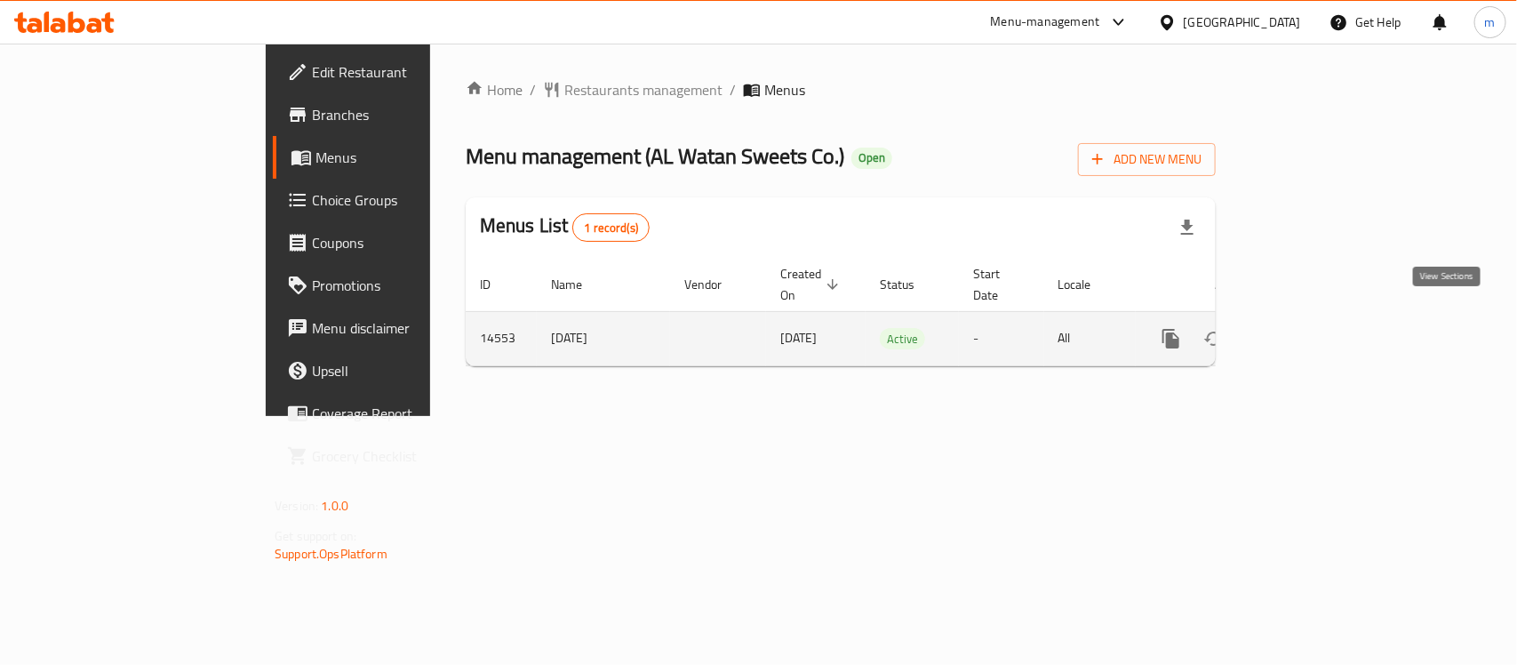
click at [1310, 328] on icon "enhanced table" at bounding box center [1299, 338] width 21 height 21
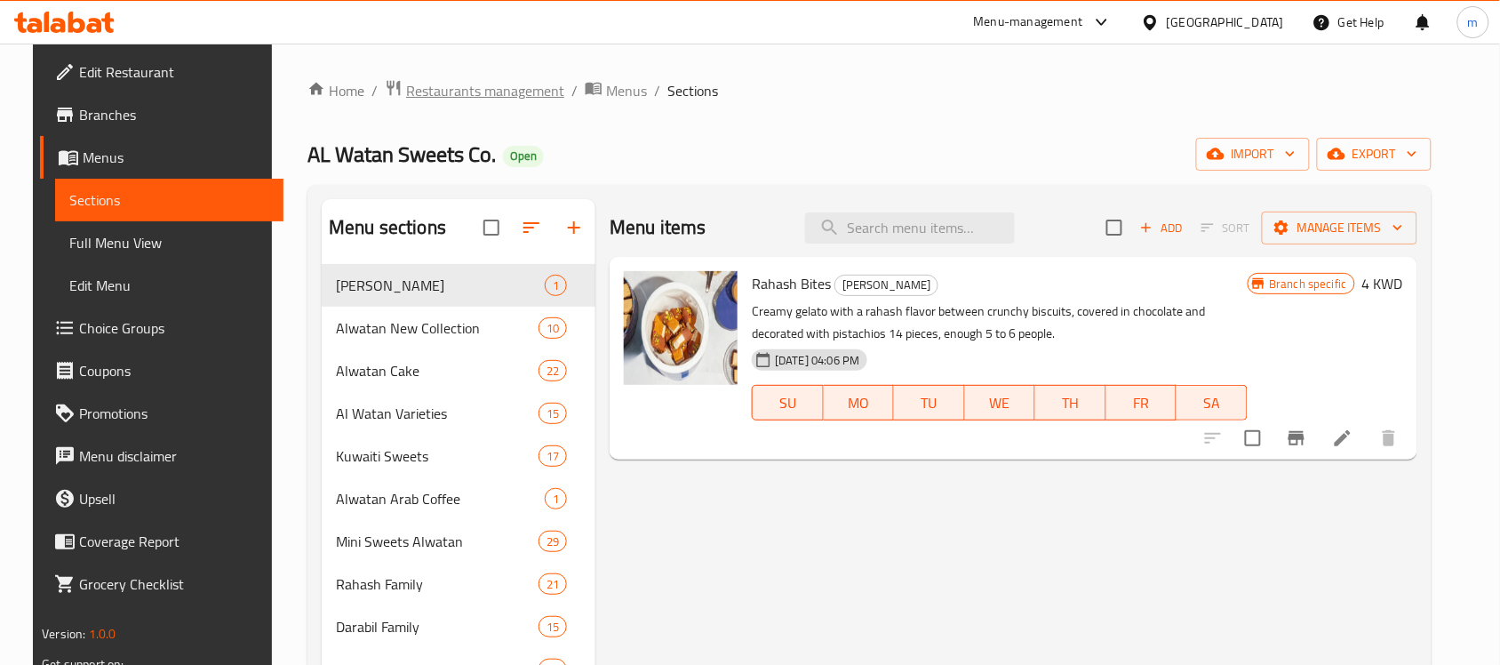
click at [459, 91] on span "Restaurants management" at bounding box center [485, 90] width 158 height 21
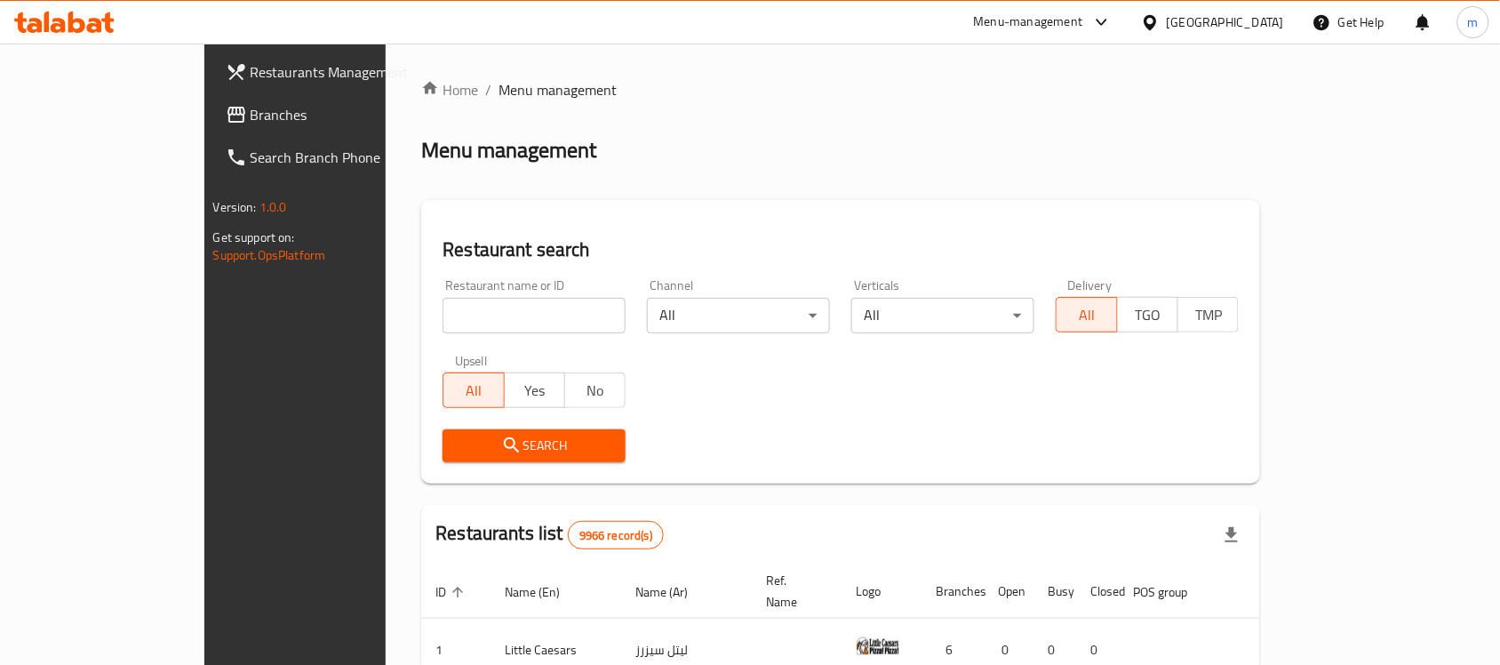
click at [443, 311] on input "search" at bounding box center [534, 316] width 183 height 36
paste input "8818"
type input "8818"
click at [459, 446] on span "Search" at bounding box center [534, 446] width 155 height 22
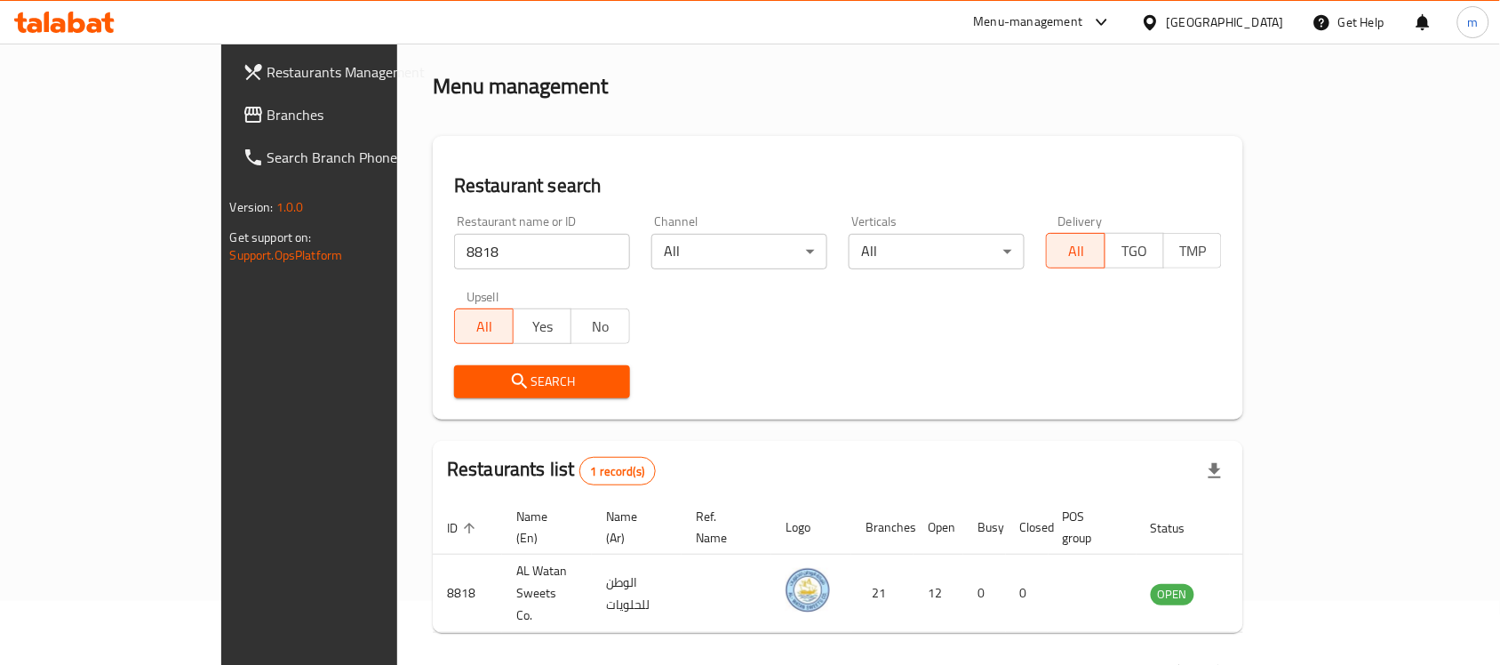
scroll to position [93, 0]
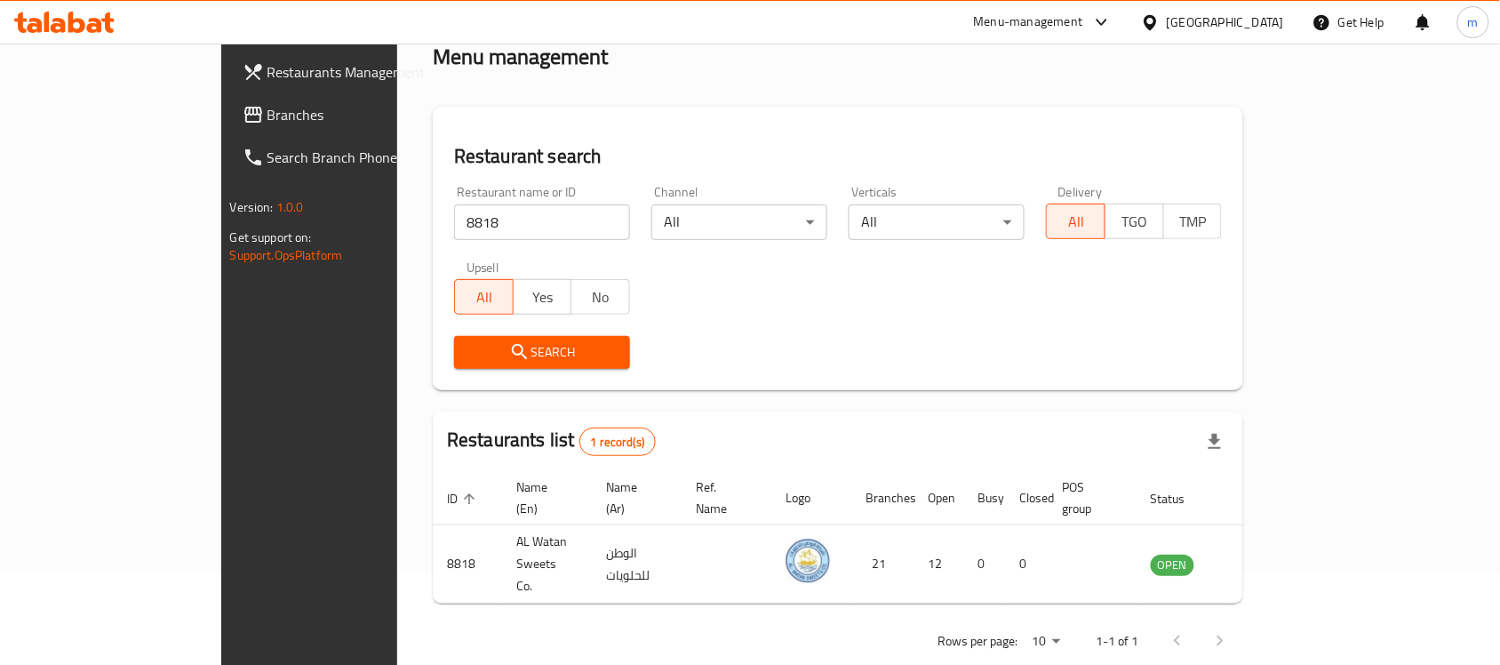
click at [221, 364] on div "Restaurants Management Branches Search Branch Phone Version: 1.0.0 Get support …" at bounding box center [346, 376] width 251 height 665
